Goal: Find specific page/section: Find specific page/section

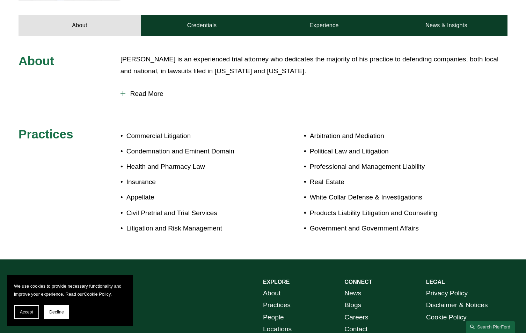
scroll to position [319, 0]
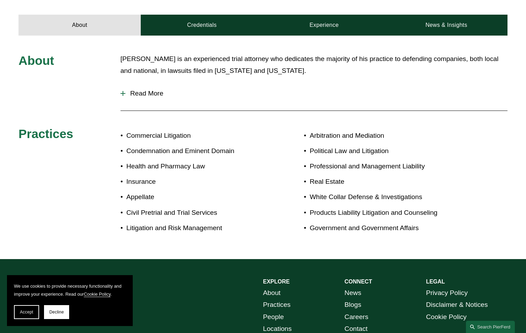
click at [123, 91] on div at bounding box center [123, 93] width 1 height 5
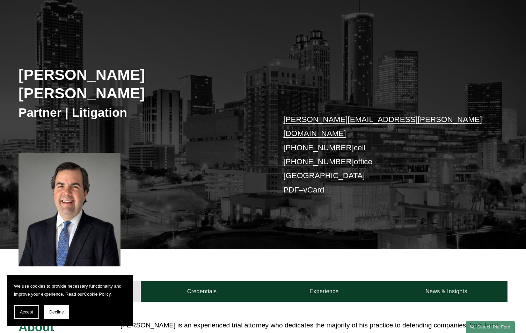
scroll to position [0, 0]
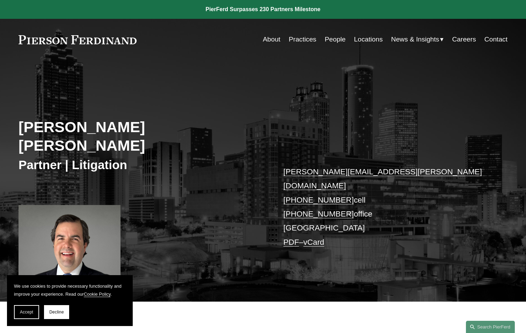
click at [265, 39] on link "About" at bounding box center [271, 39] width 17 height 13
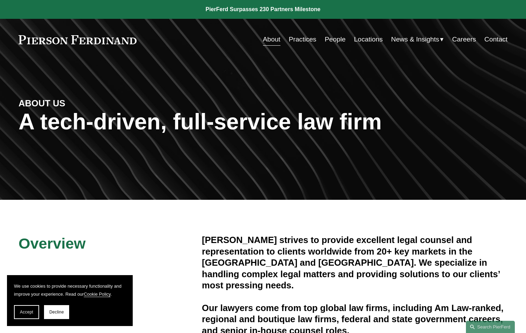
click at [360, 38] on link "Locations" at bounding box center [368, 39] width 29 height 13
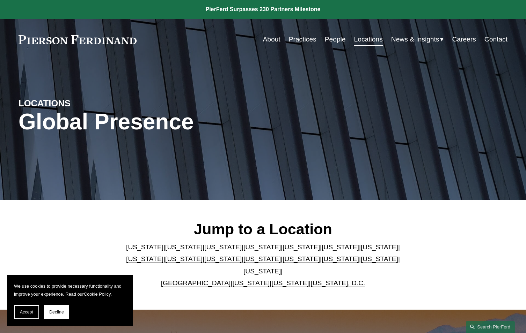
click at [242, 280] on link "Virginia" at bounding box center [250, 283] width 37 height 7
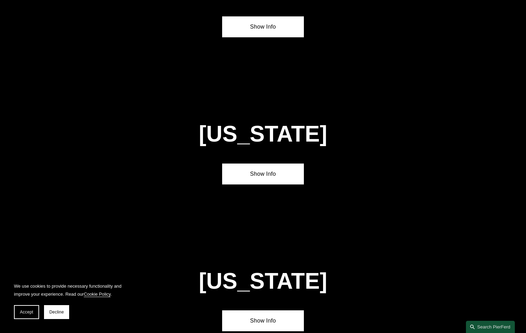
scroll to position [2664, 0]
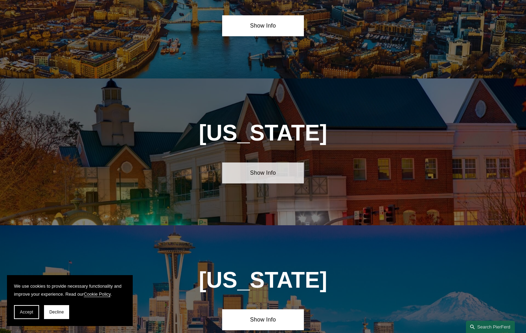
click at [245, 163] on link "Show Info" at bounding box center [262, 173] width 81 height 21
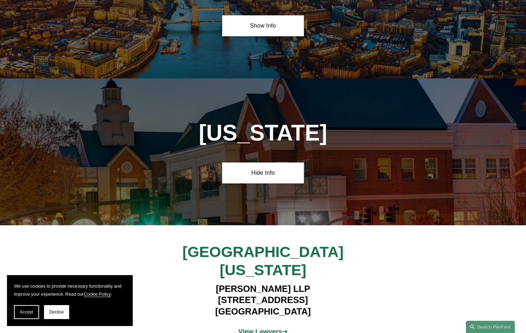
click at [261, 328] on strong "View Lawyers" at bounding box center [260, 331] width 44 height 7
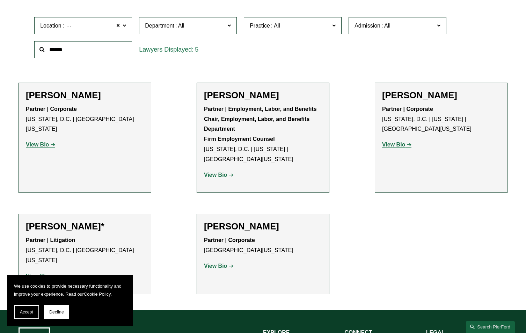
scroll to position [223, 0]
